Goal: Task Accomplishment & Management: Manage account settings

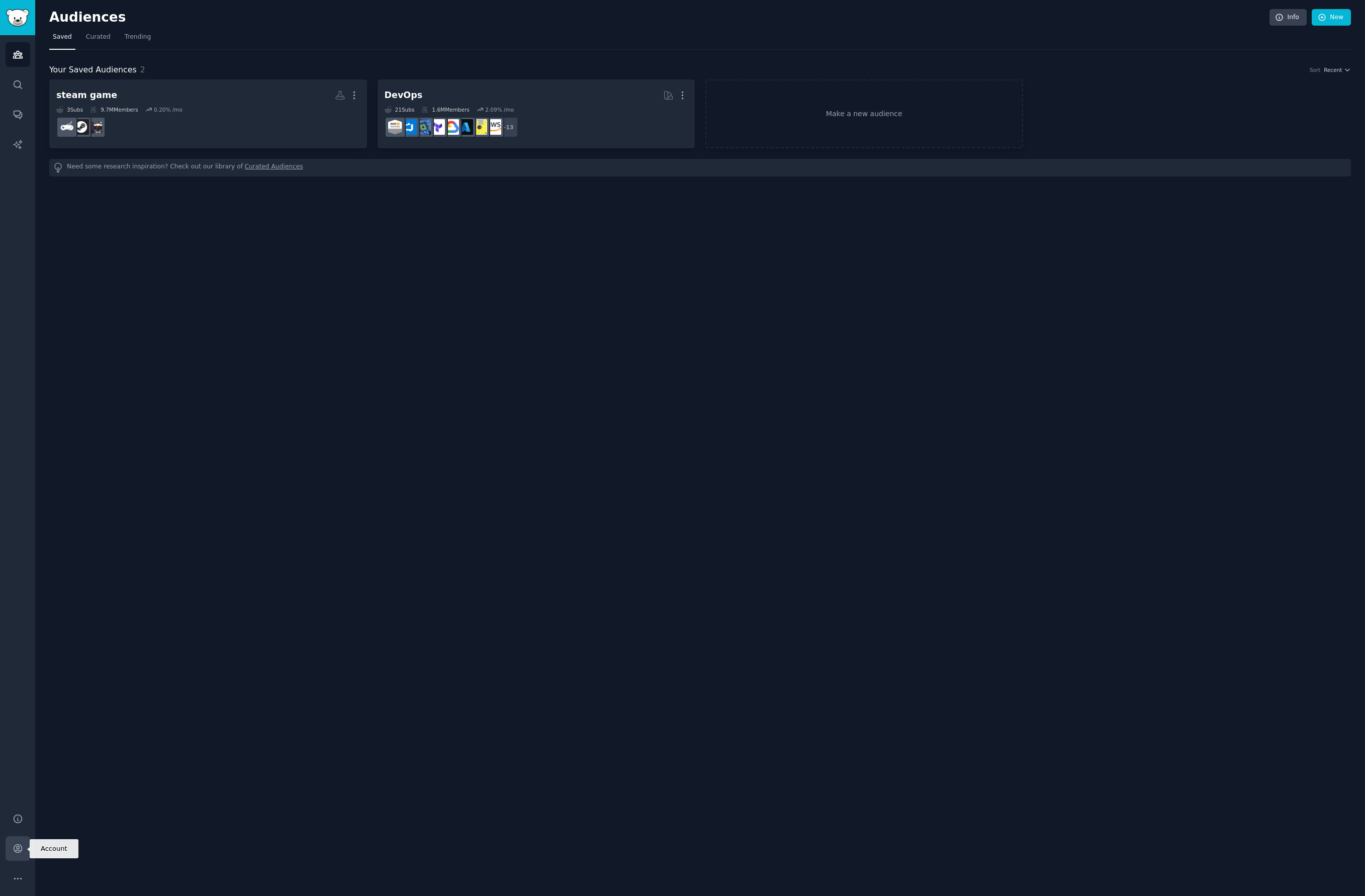
click at [19, 843] on icon "Sidebar" at bounding box center [17, 847] width 10 height 10
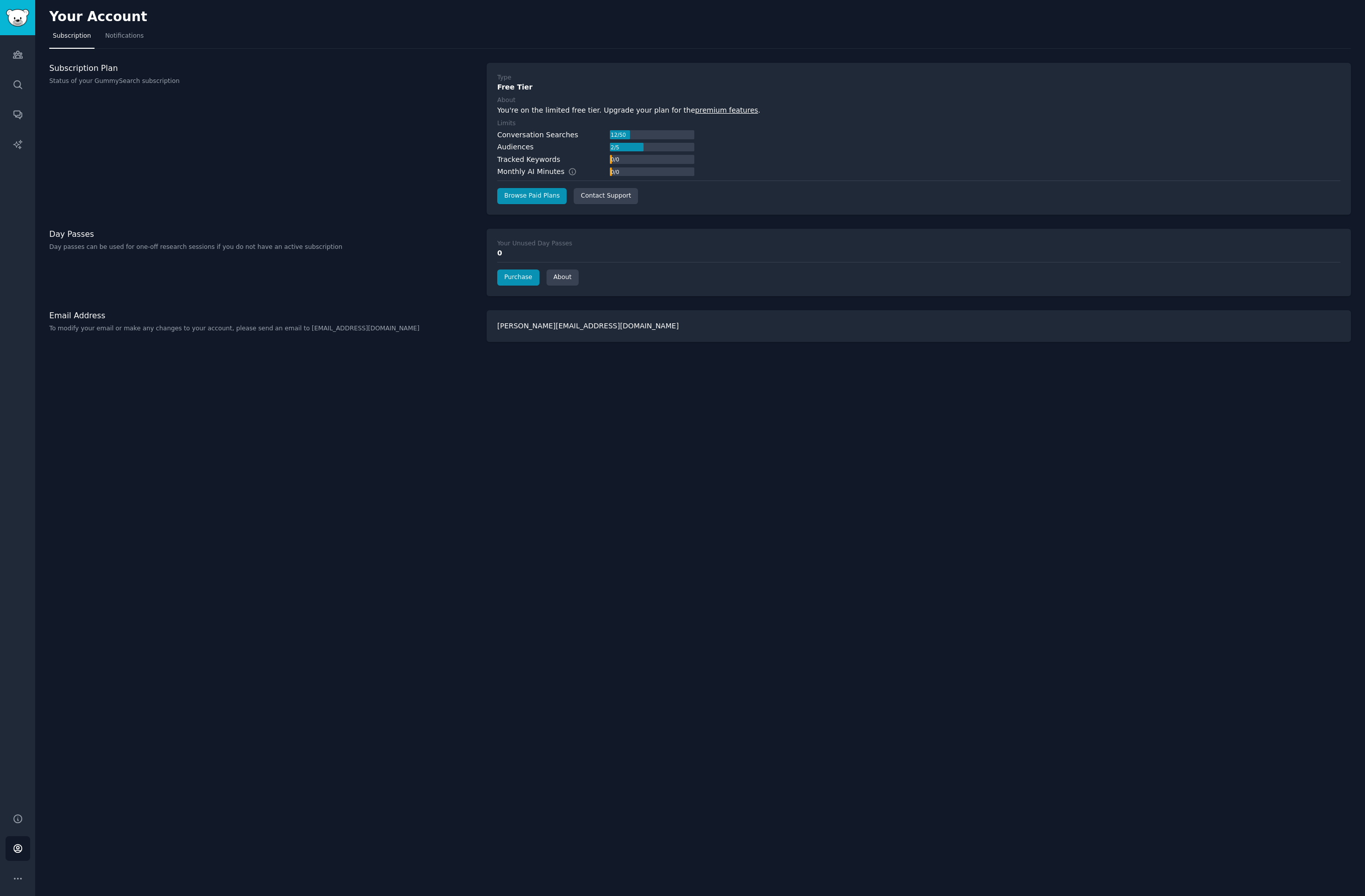
click at [146, 97] on div "Subscription Plan Status of your GummySearch subscription" at bounding box center [263, 138] width 427 height 152
click at [31, 19] on link "Sidebar" at bounding box center [17, 17] width 35 height 35
